Goal: Information Seeking & Learning: Understand process/instructions

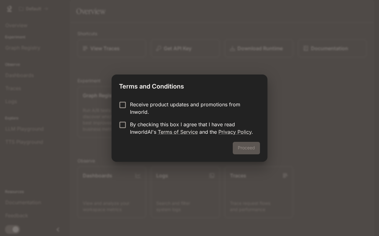
click at [133, 130] on p "By checking this box I agree that I have read InworldAI's Terms of Service and …" at bounding box center [192, 128] width 125 height 15
click at [136, 104] on p "Receive product updates and promotions from Inworld." at bounding box center [192, 108] width 125 height 15
click at [247, 144] on button "Proceed" at bounding box center [246, 148] width 27 height 12
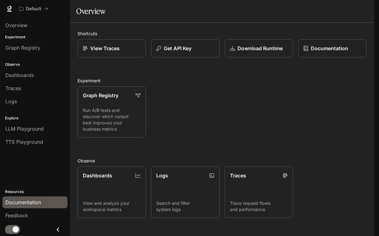
click at [33, 205] on span "Documentation" at bounding box center [23, 202] width 36 height 7
